Goal: Transaction & Acquisition: Purchase product/service

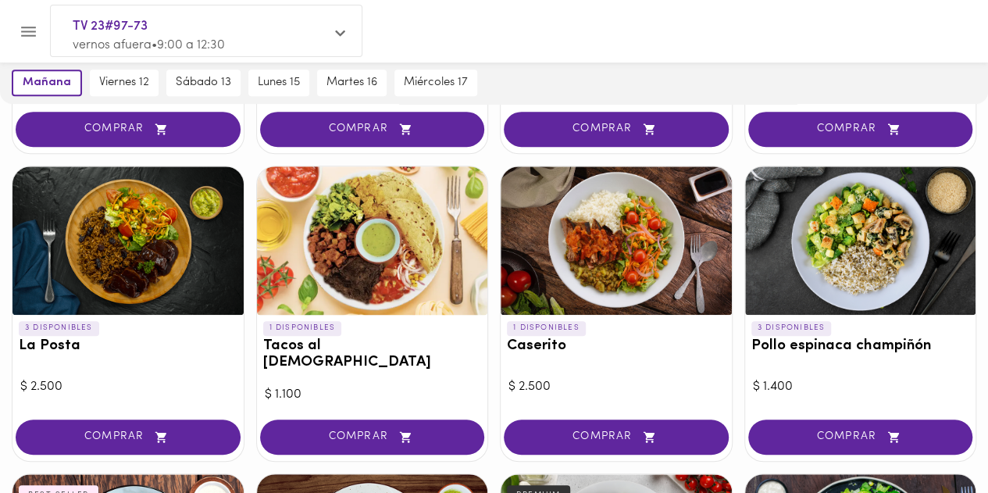
scroll to position [360, 0]
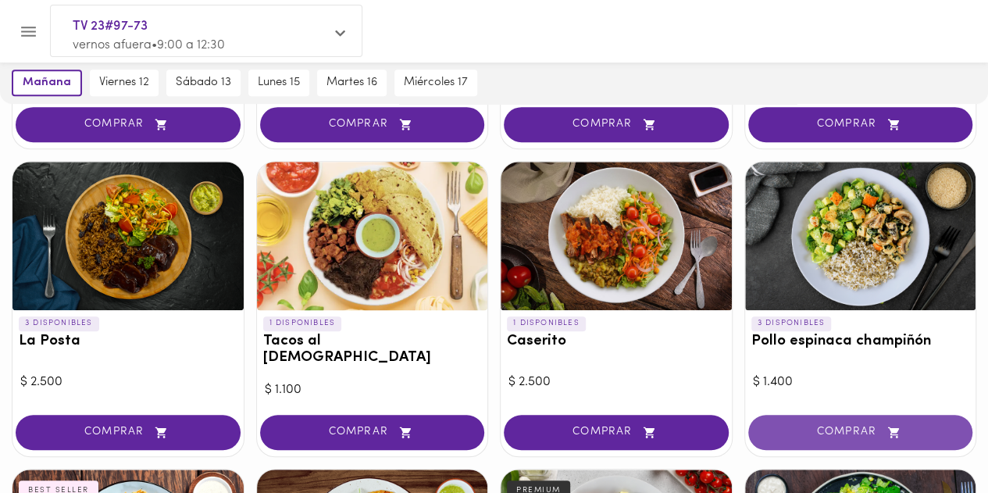
click at [803, 426] on span "COMPRAR" at bounding box center [861, 432] width 186 height 13
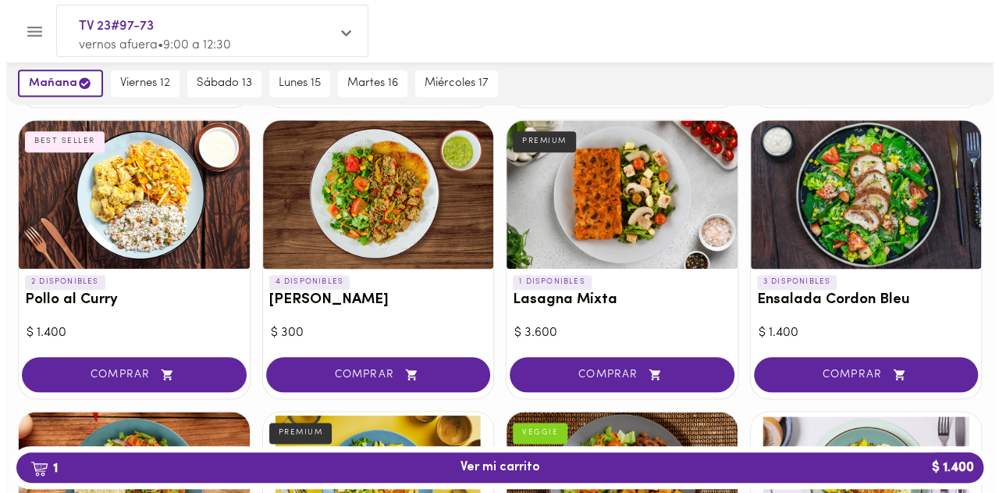
scroll to position [718, 0]
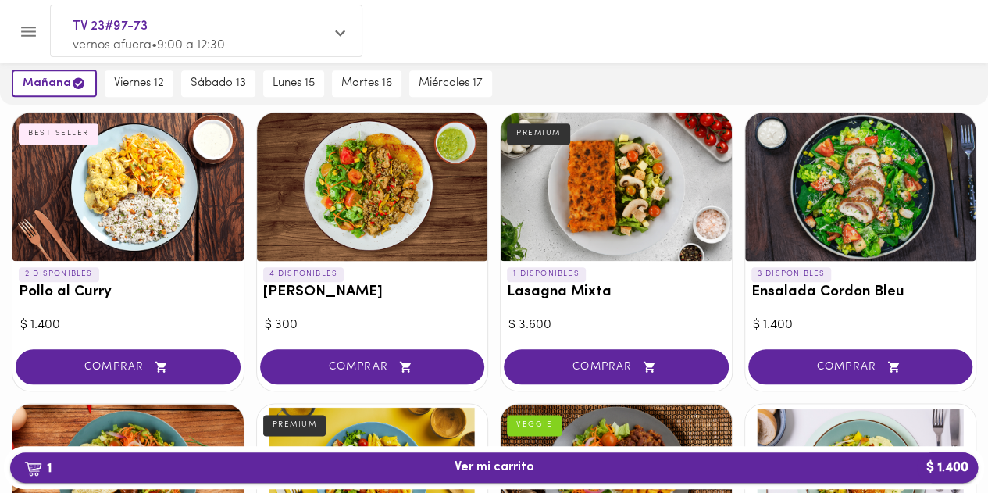
click at [546, 461] on span "1 Ver mi carrito $ 1.400" at bounding box center [494, 467] width 942 height 15
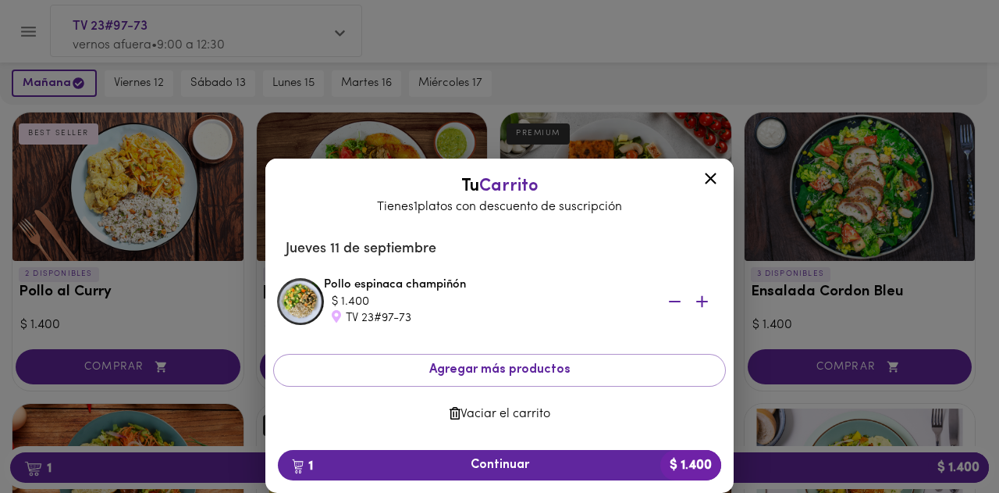
click at [718, 182] on icon at bounding box center [711, 179] width 20 height 20
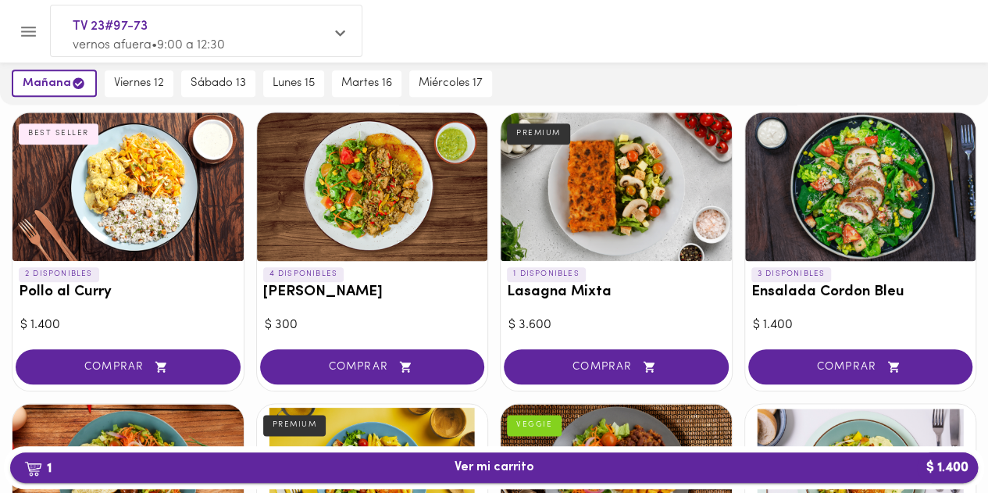
click at [461, 471] on span "1 Ver mi carrito $ 1.400" at bounding box center [494, 467] width 80 height 15
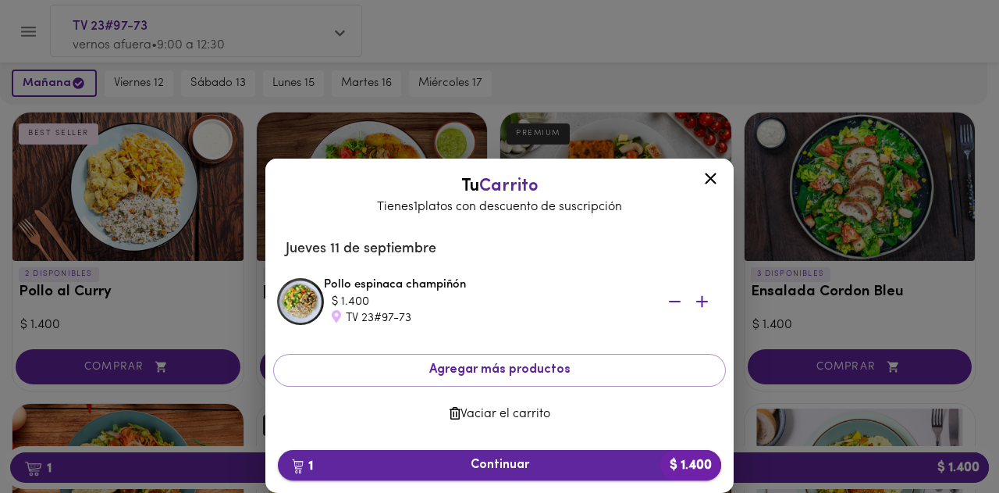
click at [433, 461] on span "1 Continuar $ 1.400" at bounding box center [499, 465] width 419 height 15
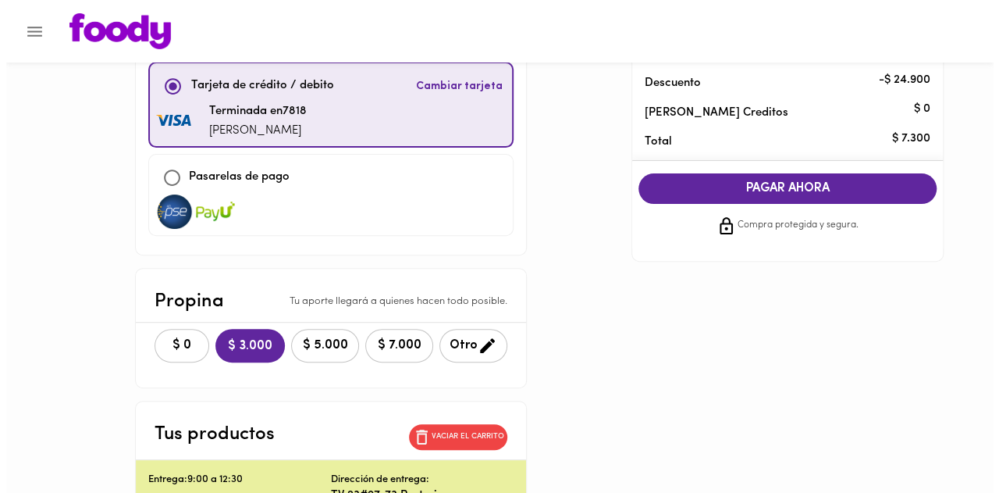
scroll to position [176, 0]
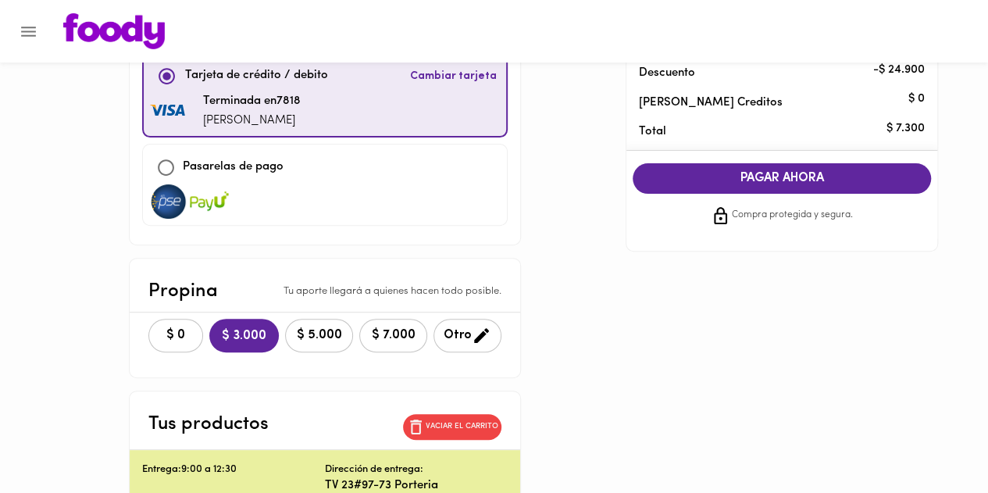
click at [451, 326] on span "Otro" at bounding box center [468, 336] width 48 height 20
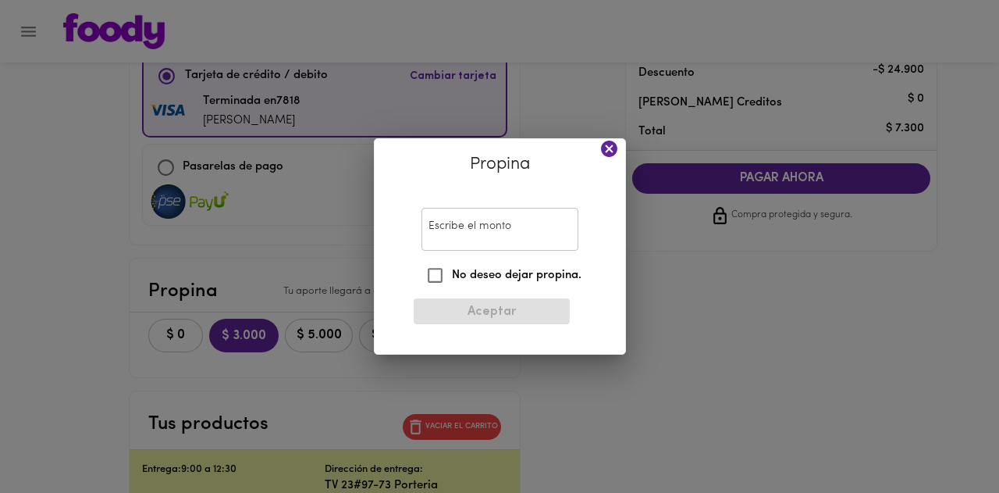
click at [462, 244] on input "Escribe el monto" at bounding box center [500, 229] width 157 height 43
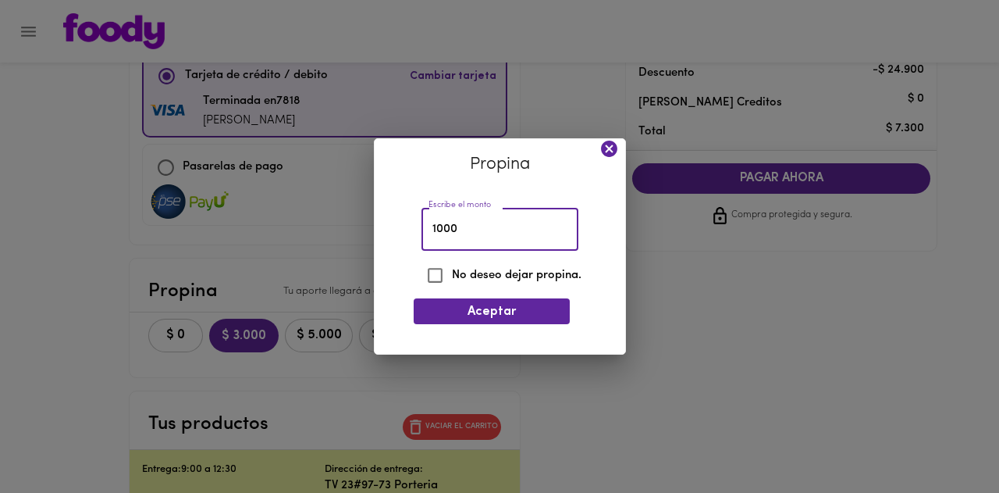
type input "1000"
click at [459, 315] on span "Aceptar" at bounding box center [491, 312] width 131 height 15
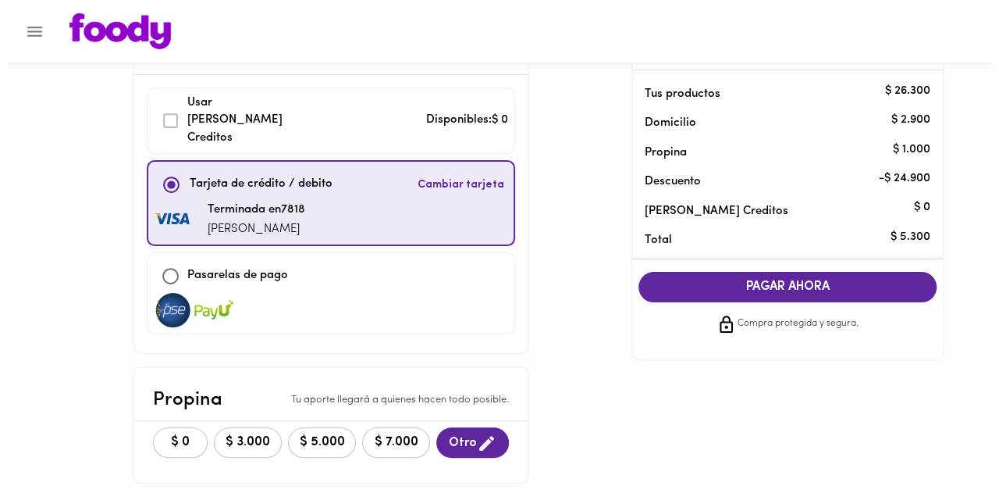
scroll to position [0, 0]
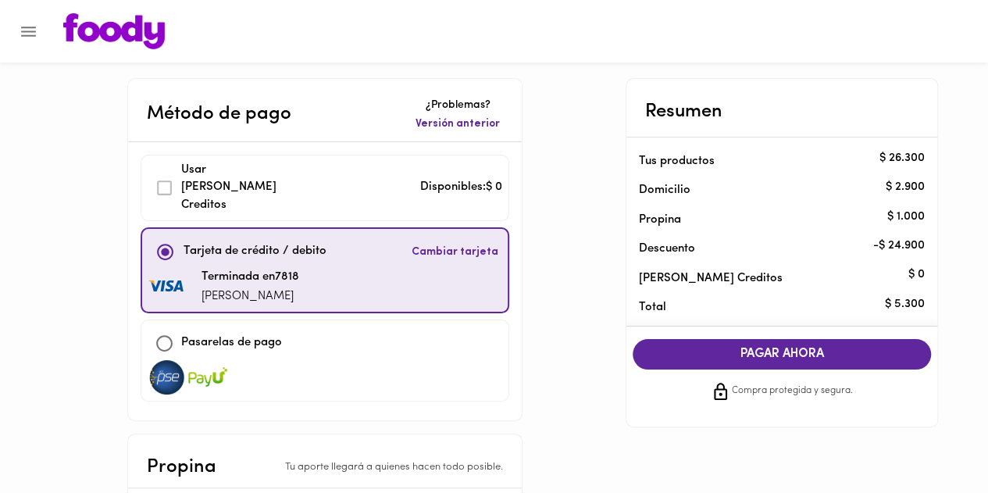
click at [853, 360] on span "PAGAR AHORA" at bounding box center [781, 354] width 267 height 15
